Goal: Task Accomplishment & Management: Use online tool/utility

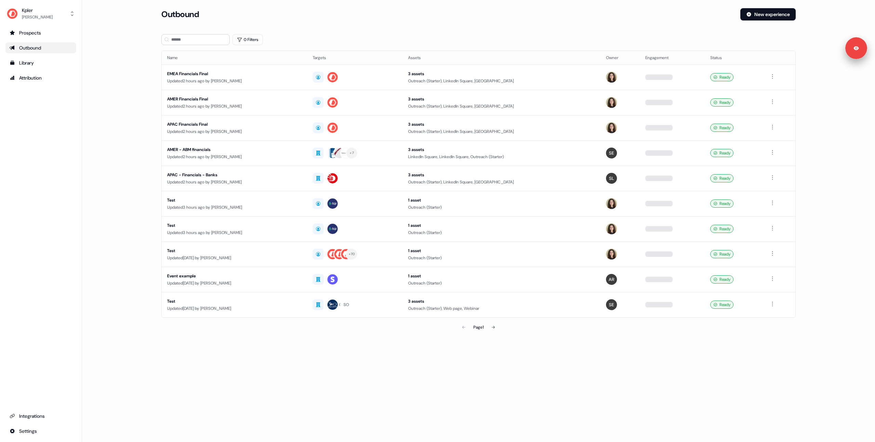
click at [142, 122] on main "Loading... Outbound New experience 0 Filters Name Targets Assets Owner Engageme…" at bounding box center [478, 180] width 793 height 345
click at [262, 74] on div "EMEA Financials Final" at bounding box center [234, 73] width 134 height 7
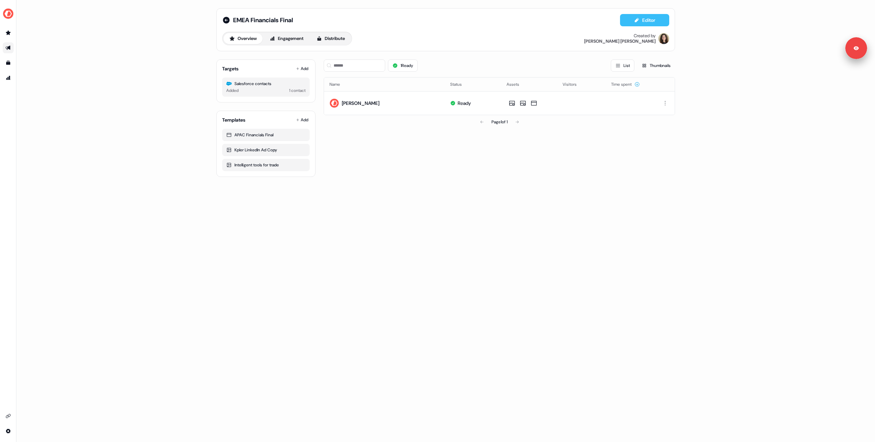
click at [631, 18] on button "Editor" at bounding box center [644, 20] width 49 height 12
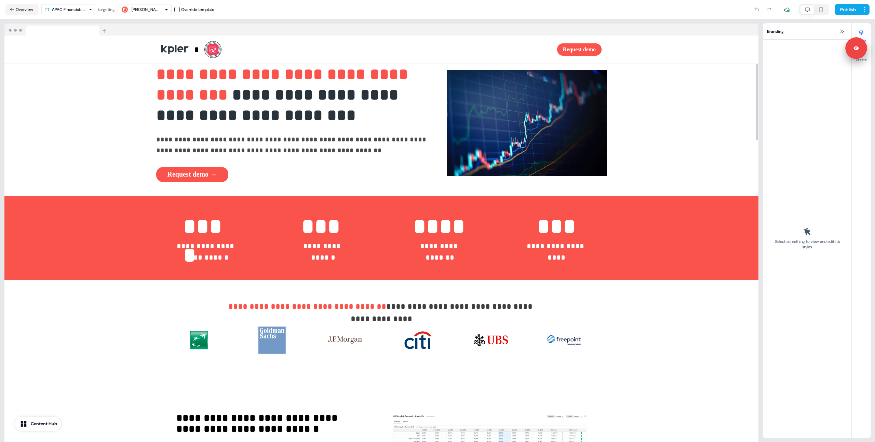
click at [79, 8] on html "**********" at bounding box center [437, 221] width 875 height 442
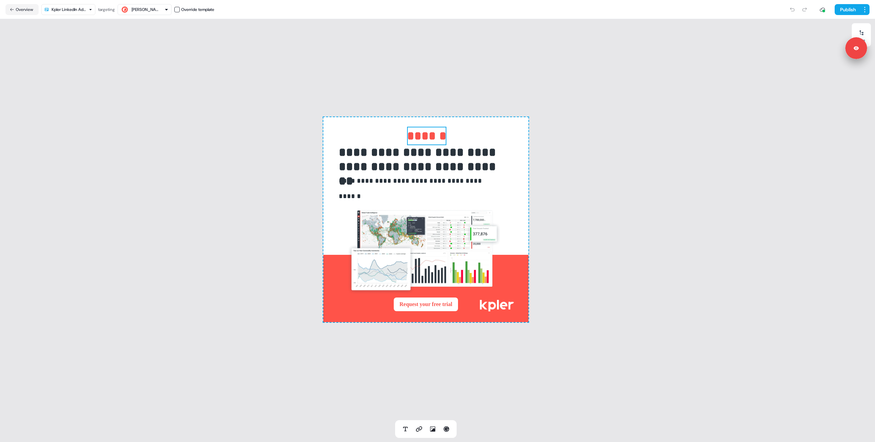
drag, startPoint x: 420, startPoint y: 134, endPoint x: 241, endPoint y: 82, distance: 186.0
click at [420, 134] on strong "******" at bounding box center [426, 136] width 39 height 12
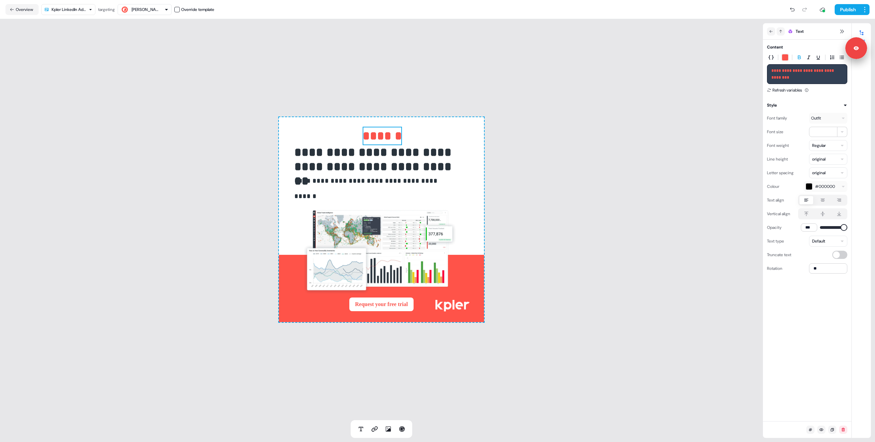
click at [10, 8] on icon at bounding box center [12, 9] width 5 height 5
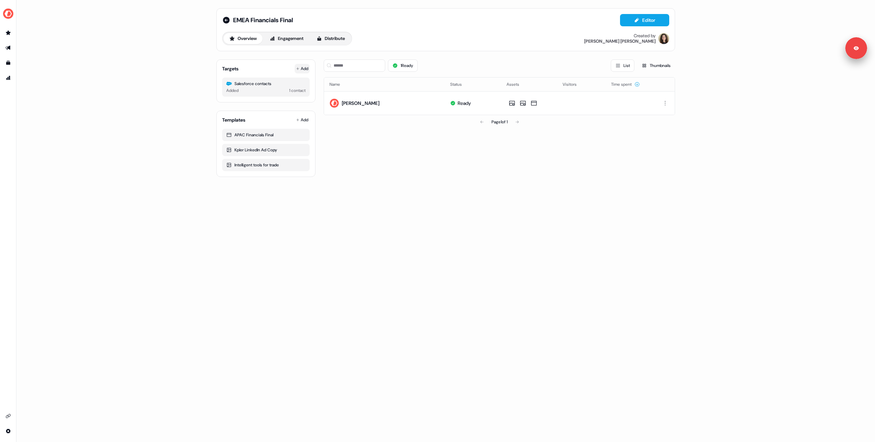
click at [305, 69] on button "Add" at bounding box center [301, 69] width 15 height 10
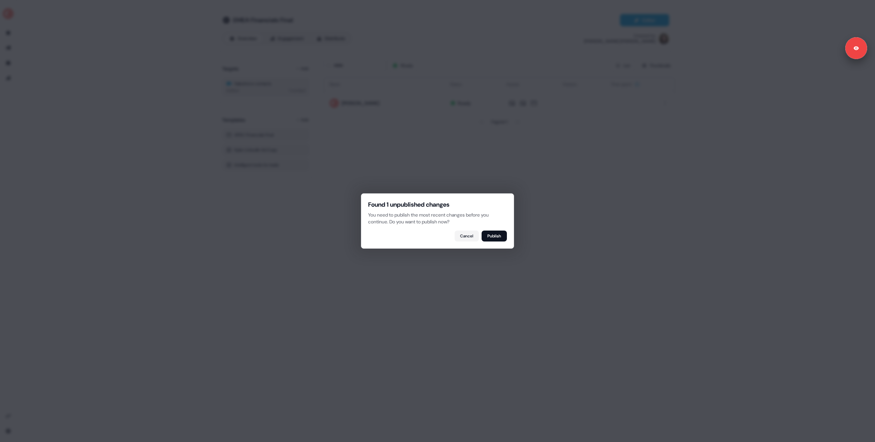
click at [490, 236] on button "Publish" at bounding box center [493, 236] width 25 height 11
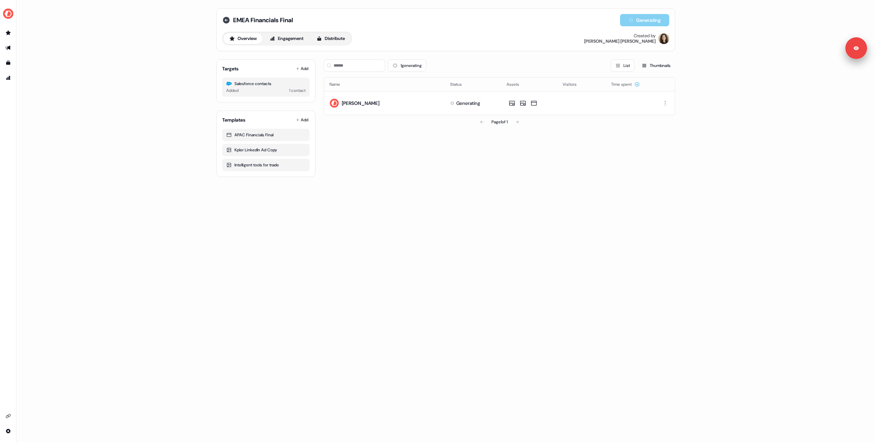
click at [224, 18] on icon at bounding box center [226, 20] width 7 height 7
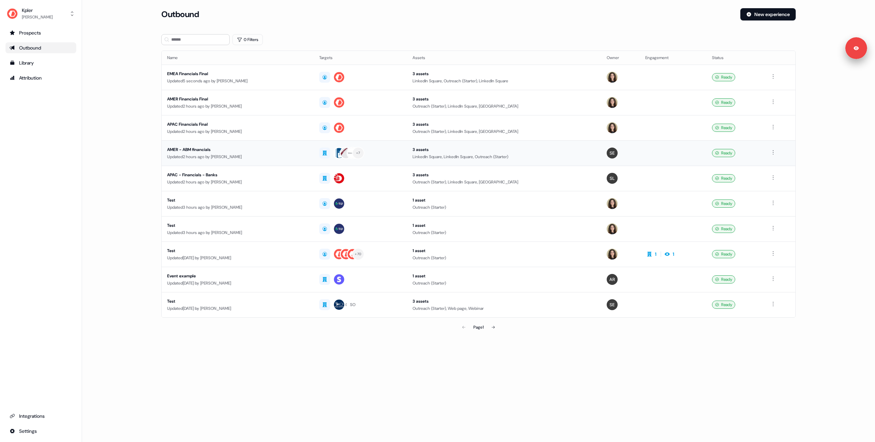
click at [233, 155] on div "Updated 2 hours ago by [PERSON_NAME]" at bounding box center [237, 156] width 141 height 7
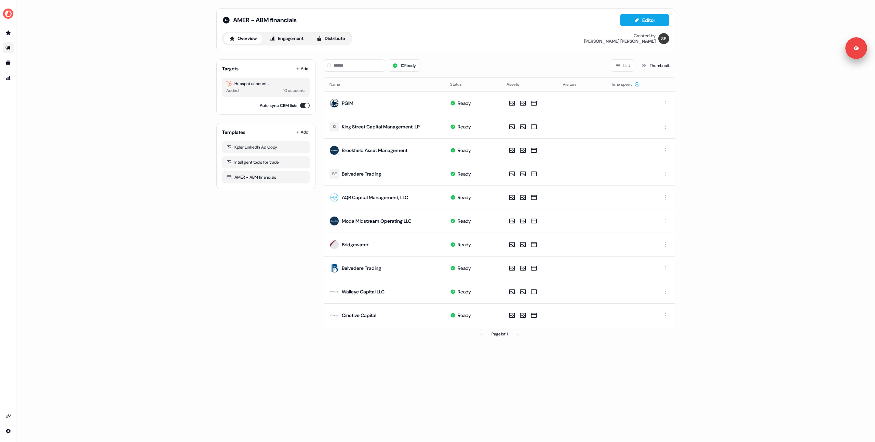
drag, startPoint x: 652, startPoint y: 16, endPoint x: 537, endPoint y: 30, distance: 115.3
click at [652, 16] on button "Editor" at bounding box center [644, 20] width 49 height 12
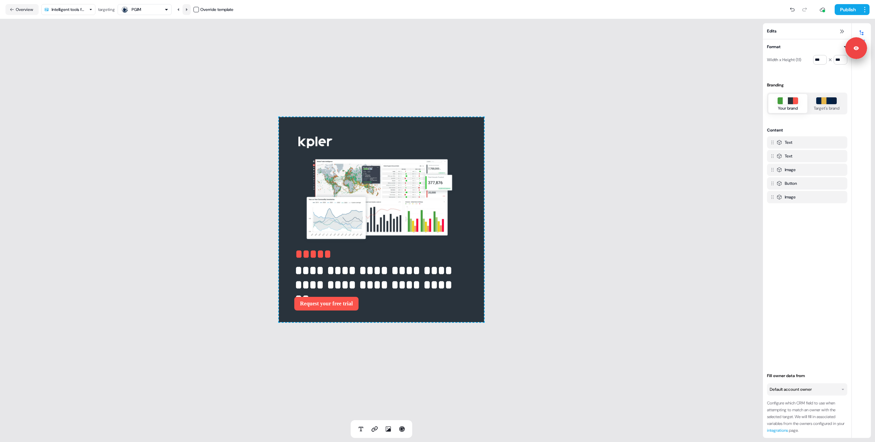
click at [186, 10] on icon at bounding box center [186, 10] width 4 height 4
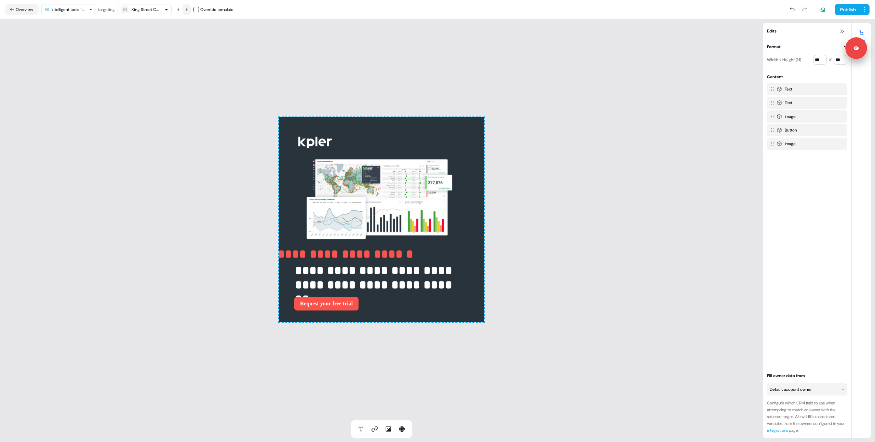
click at [187, 8] on icon at bounding box center [186, 10] width 4 height 4
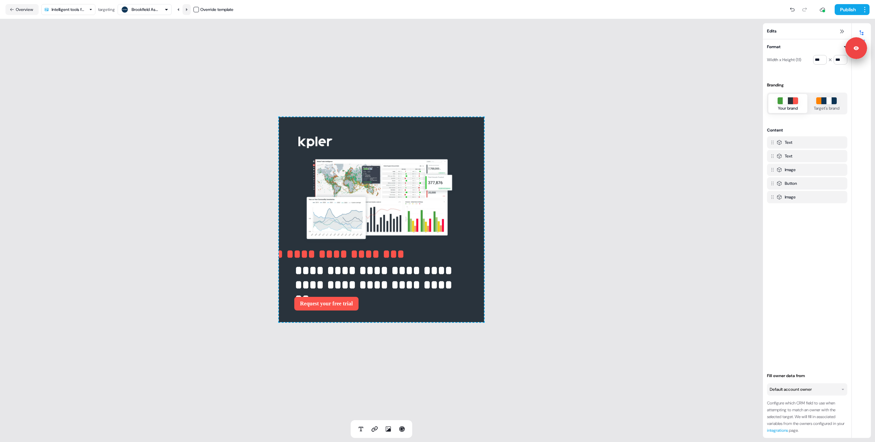
click at [188, 14] on button at bounding box center [186, 9] width 8 height 11
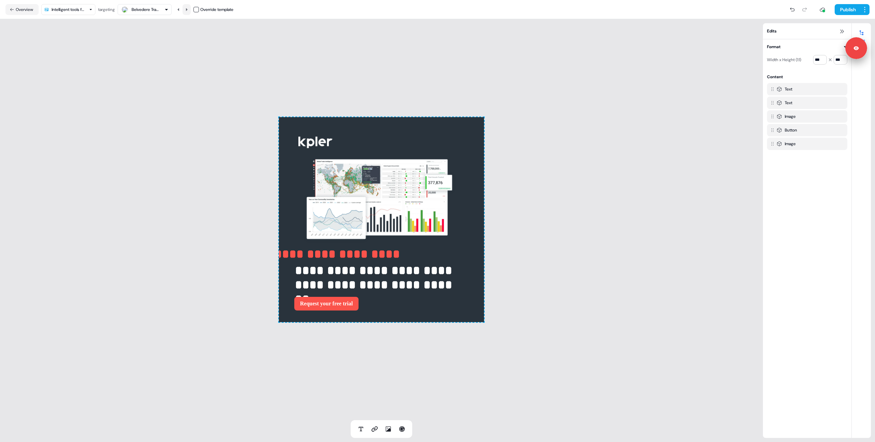
click at [188, 14] on button at bounding box center [186, 9] width 8 height 11
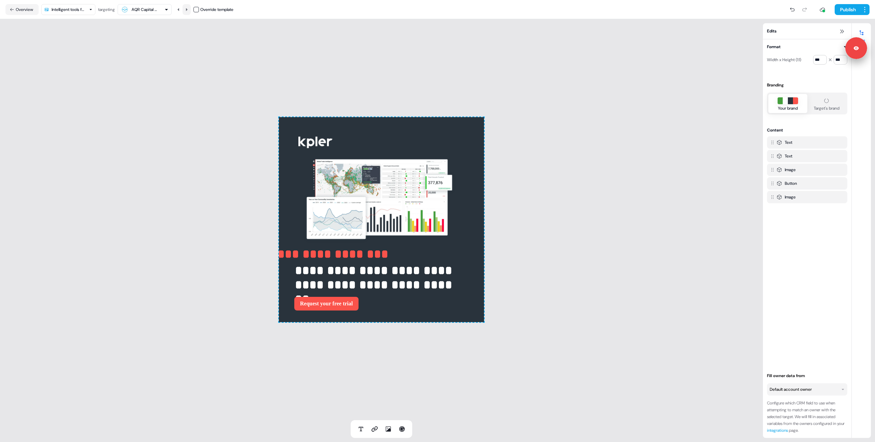
click at [188, 14] on button at bounding box center [186, 9] width 8 height 11
click at [103, 121] on div "**********" at bounding box center [381, 219] width 763 height 401
drag, startPoint x: 191, startPoint y: 138, endPoint x: 126, endPoint y: 1, distance: 151.3
click at [190, 136] on div "**********" at bounding box center [381, 219] width 763 height 401
click at [26, 8] on button "Overview" at bounding box center [21, 9] width 33 height 11
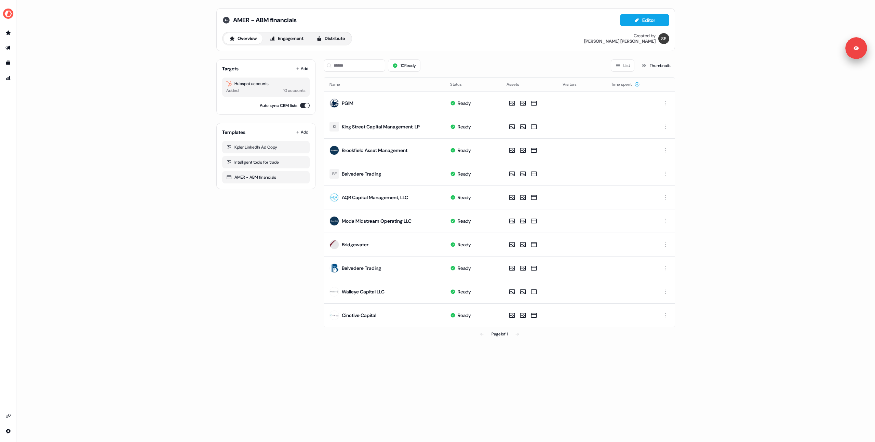
click at [227, 23] on icon at bounding box center [226, 20] width 8 height 8
click at [222, 19] on icon at bounding box center [226, 20] width 8 height 8
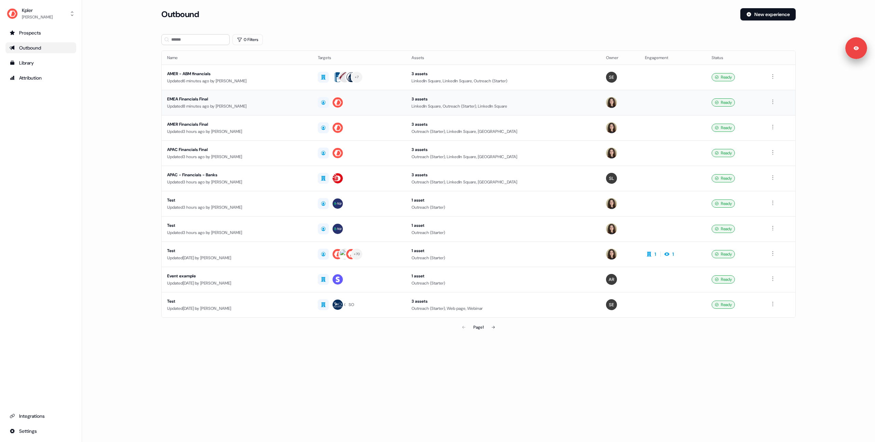
click at [259, 103] on div "Updated 8 minutes ago by [PERSON_NAME]" at bounding box center [237, 106] width 140 height 7
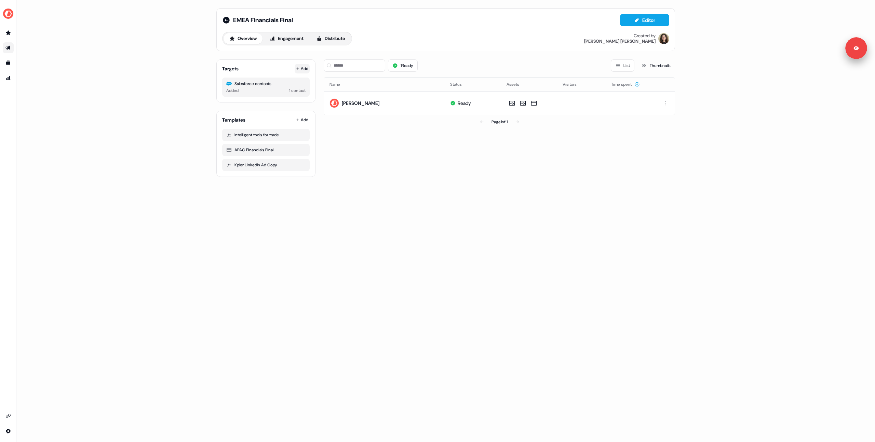
click at [305, 70] on button "Add" at bounding box center [301, 69] width 15 height 10
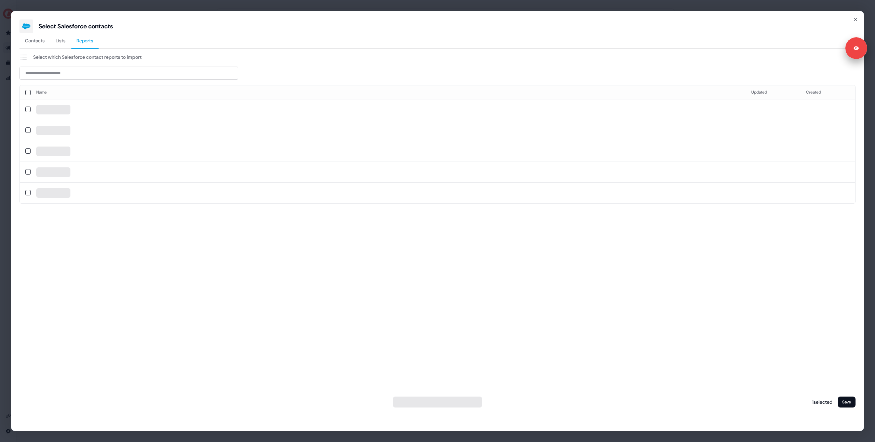
click at [91, 40] on span "Reports" at bounding box center [85, 40] width 17 height 7
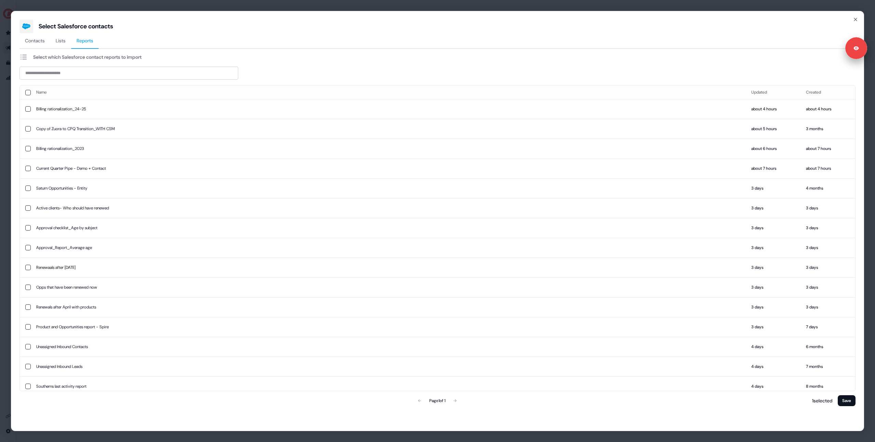
click at [119, 37] on div "Contacts Lists Reports" at bounding box center [437, 41] width 836 height 16
drag, startPoint x: 826, startPoint y: 36, endPoint x: 819, endPoint y: 37, distance: 7.2
click at [826, 36] on div "Contacts Lists Reports" at bounding box center [437, 41] width 836 height 16
click at [398, 30] on div "Select Salesforce contacts" at bounding box center [437, 26] width 836 height 14
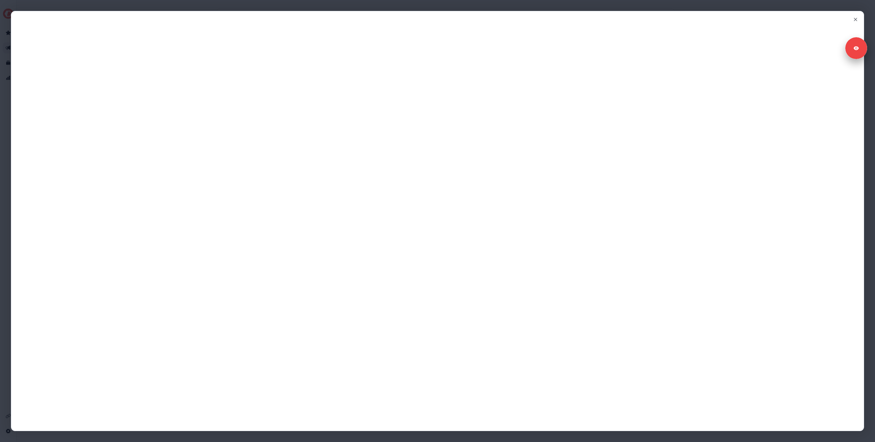
click at [3, 63] on div "Close" at bounding box center [437, 221] width 875 height 442
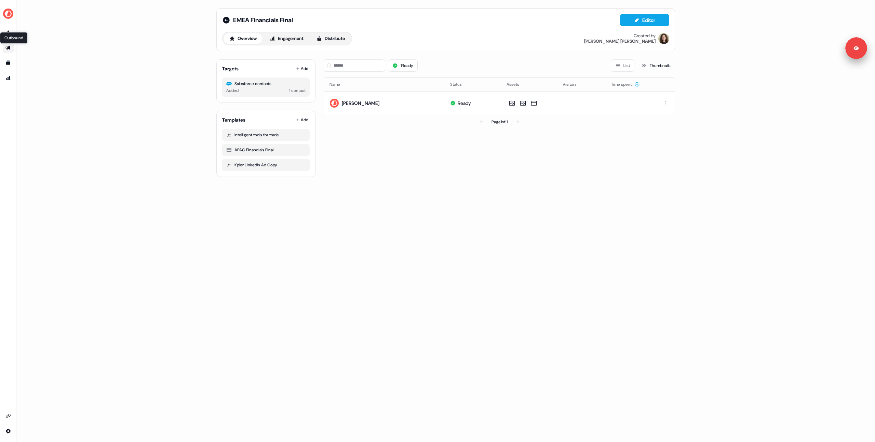
click at [5, 46] on icon "Go to outbound experience" at bounding box center [7, 47] width 5 height 5
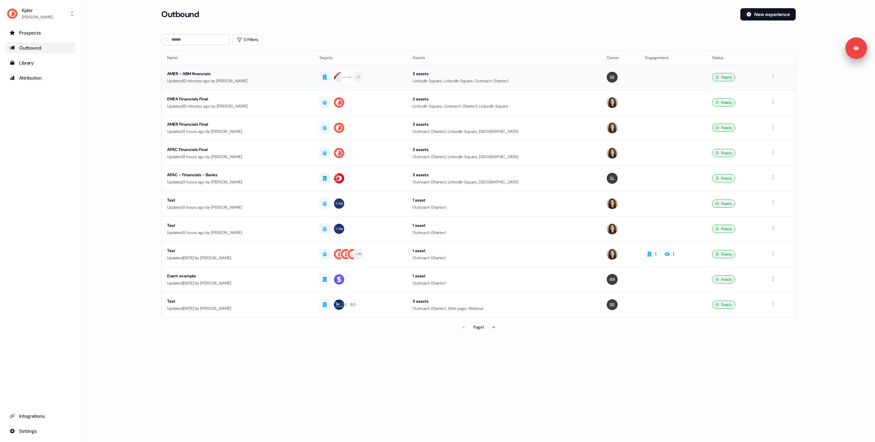
click at [253, 81] on div "Updated 12 minutes ago by Florian Pasques" at bounding box center [237, 81] width 141 height 7
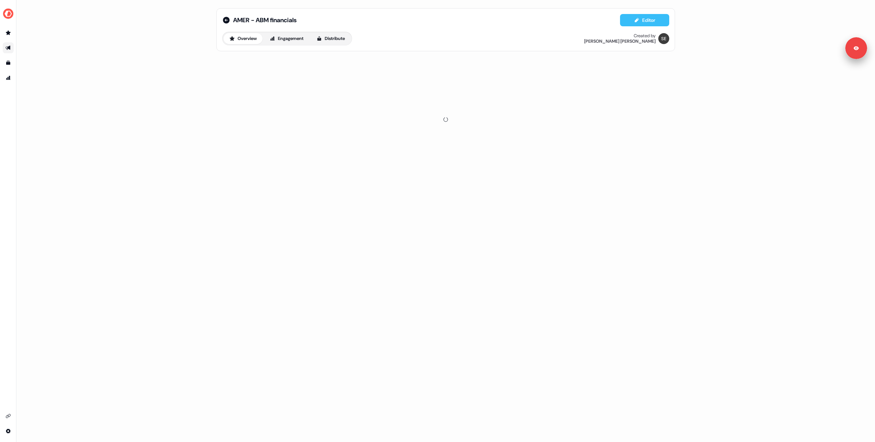
click at [649, 18] on button "Editor" at bounding box center [644, 20] width 49 height 12
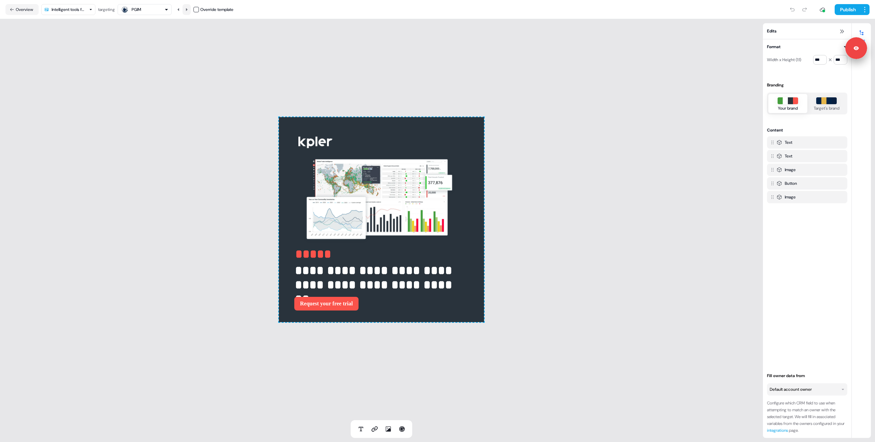
click at [189, 8] on icon at bounding box center [186, 10] width 4 height 4
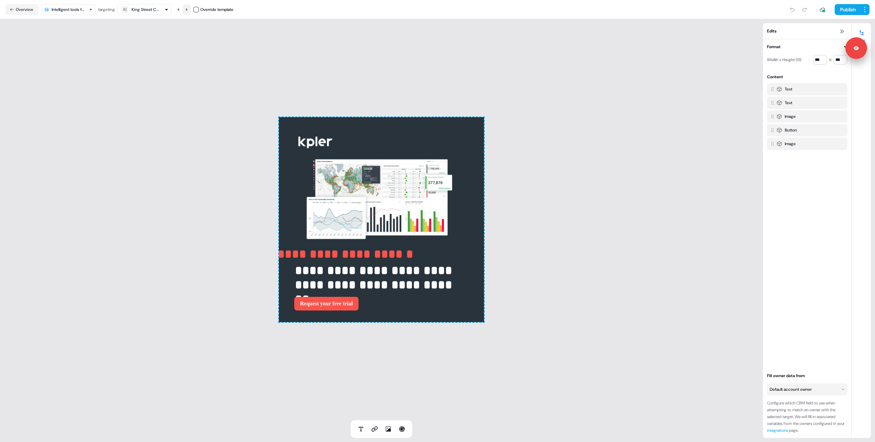
click at [189, 8] on icon at bounding box center [186, 10] width 4 height 4
click at [188, 8] on icon at bounding box center [186, 10] width 4 height 4
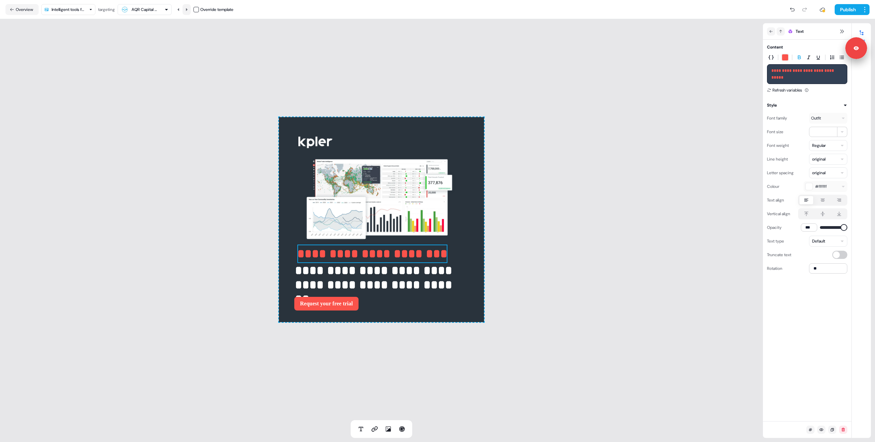
click at [187, 11] on icon at bounding box center [186, 10] width 4 height 4
